Goal: Task Accomplishment & Management: Manage account settings

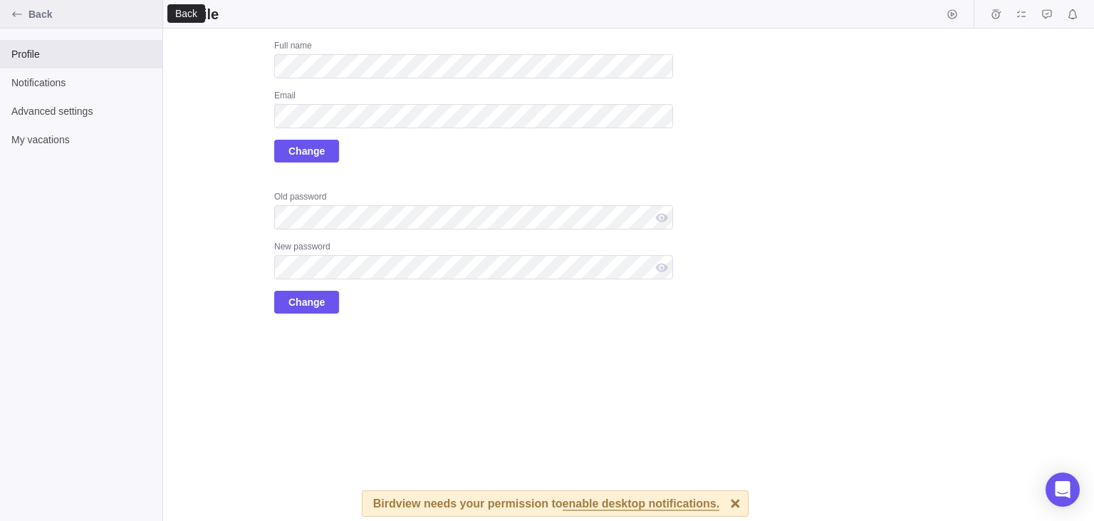
click at [36, 18] on span "Back" at bounding box center [92, 14] width 128 height 14
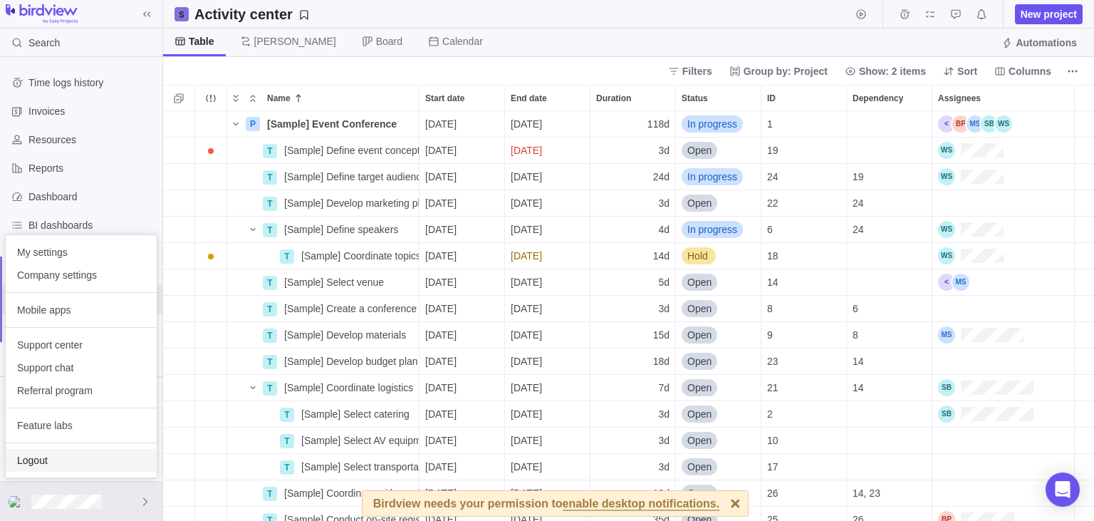
scroll to position [410, 931]
click at [40, 463] on span "Logout" at bounding box center [81, 460] width 128 height 14
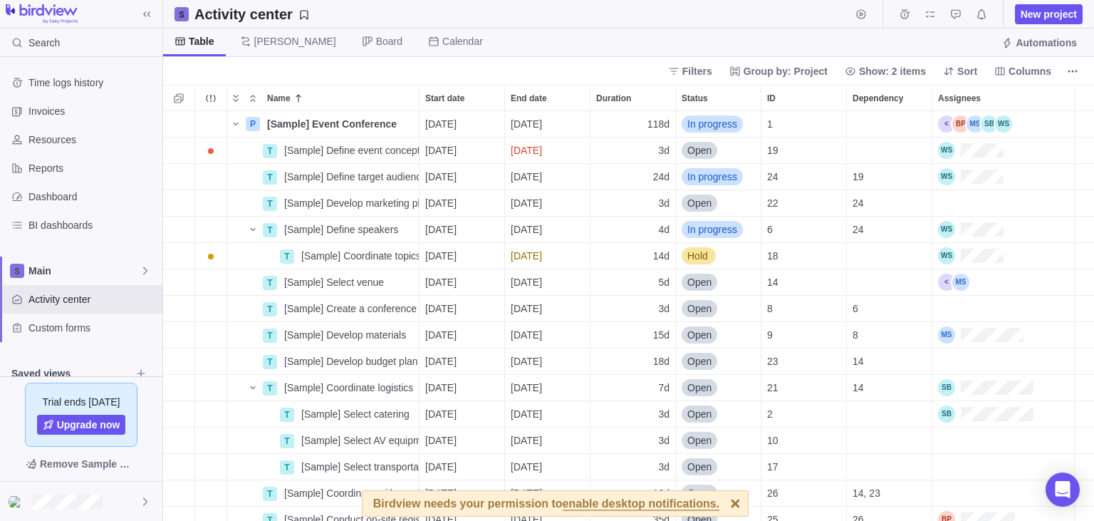
scroll to position [410, 931]
click at [723, 504] on div at bounding box center [735, 503] width 25 height 25
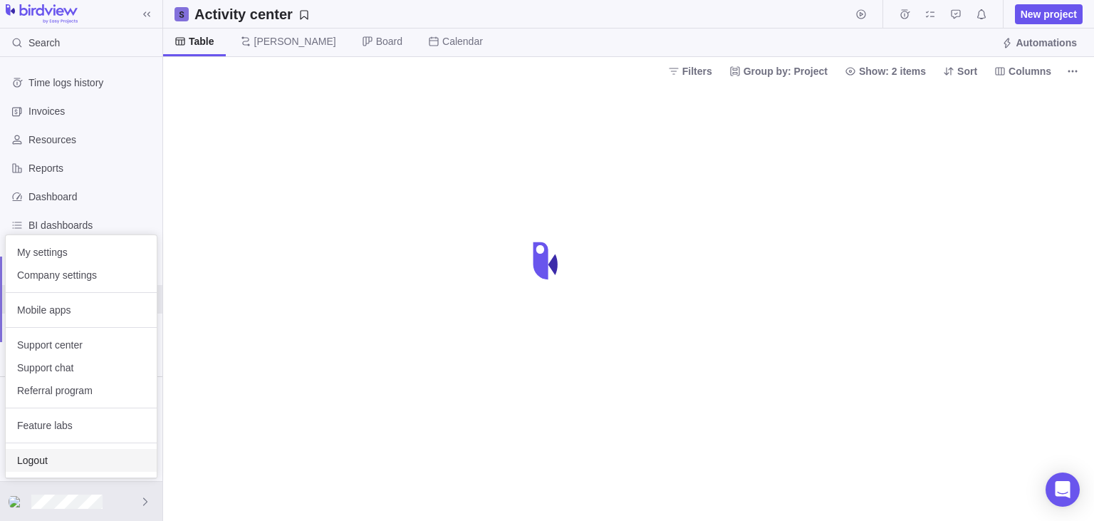
click at [33, 466] on span "Logout" at bounding box center [81, 460] width 128 height 14
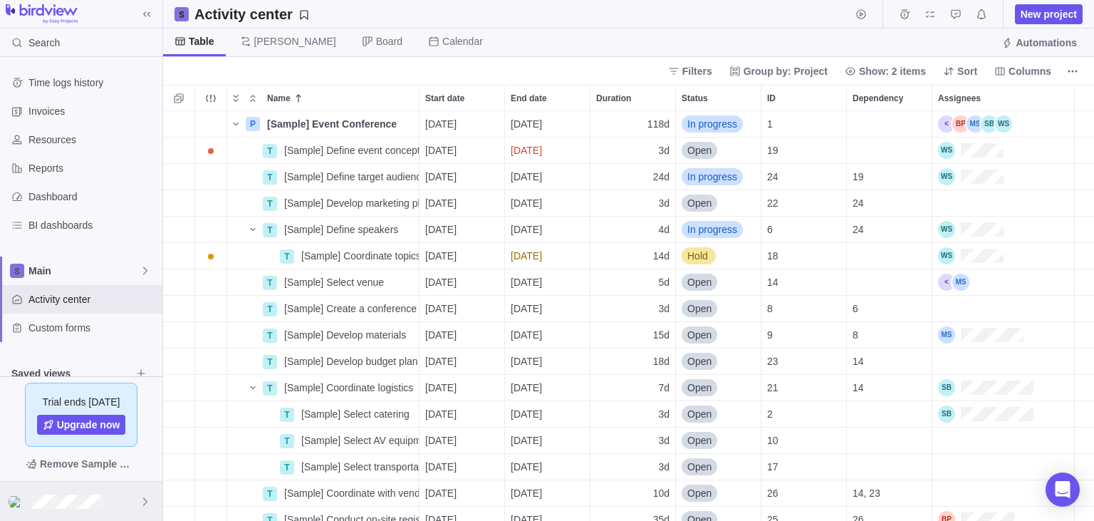
scroll to position [410, 931]
